Goal: Task Accomplishment & Management: Manage account settings

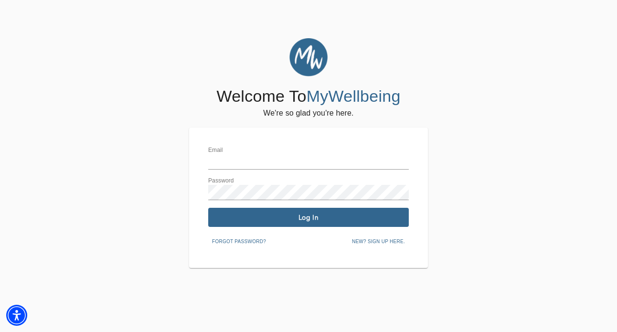
type input "[EMAIL_ADDRESS][PERSON_NAME][DOMAIN_NAME]"
click at [328, 223] on button "Log In" at bounding box center [308, 217] width 201 height 19
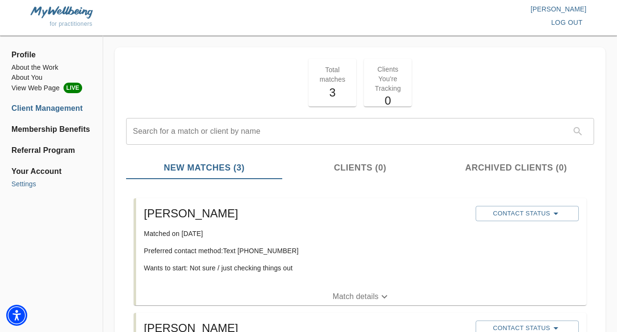
click at [34, 182] on li "Settings" at bounding box center [51, 184] width 80 height 10
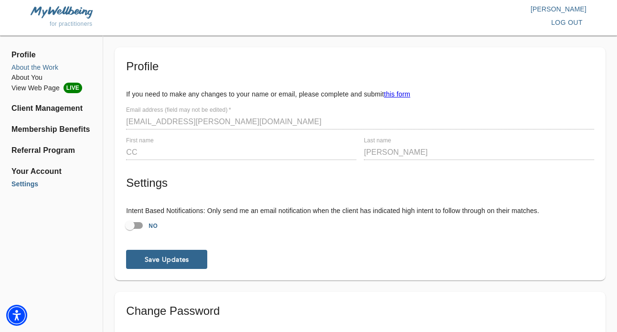
click at [28, 66] on li "About the Work" at bounding box center [51, 68] width 80 height 10
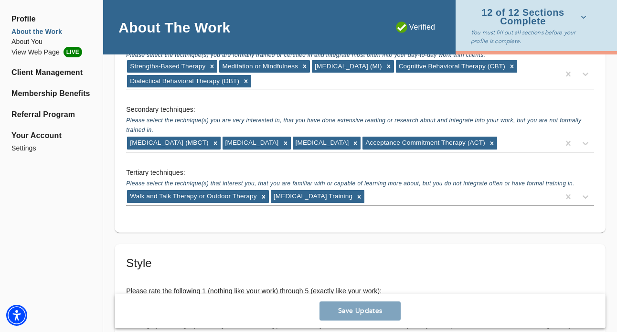
scroll to position [1463, 0]
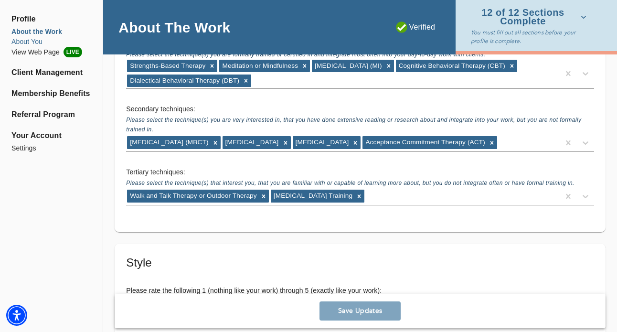
click at [31, 39] on li "About You" at bounding box center [51, 42] width 80 height 10
